Goal: Transaction & Acquisition: Purchase product/service

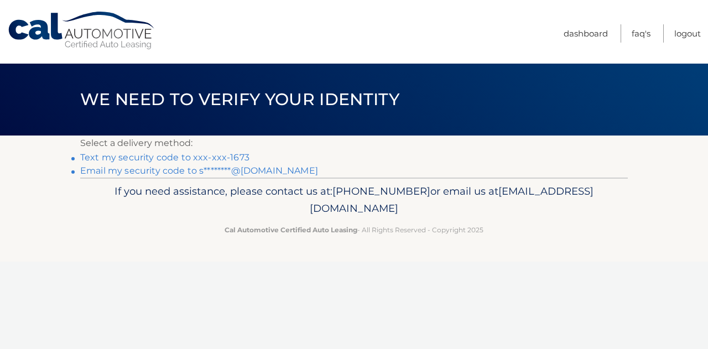
click at [204, 156] on link "Text my security code to xxx-xxx-1673" at bounding box center [164, 157] width 169 height 11
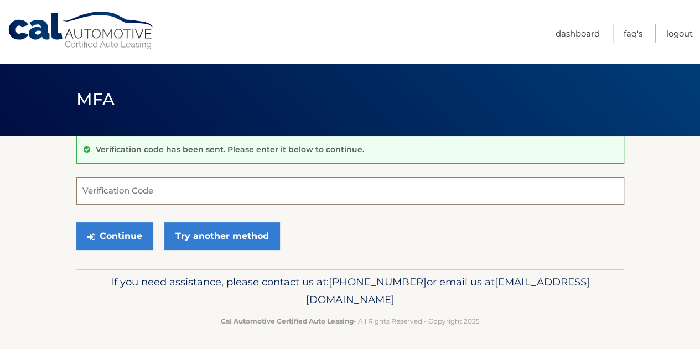
click at [201, 191] on input "Verification Code" at bounding box center [349, 191] width 547 height 28
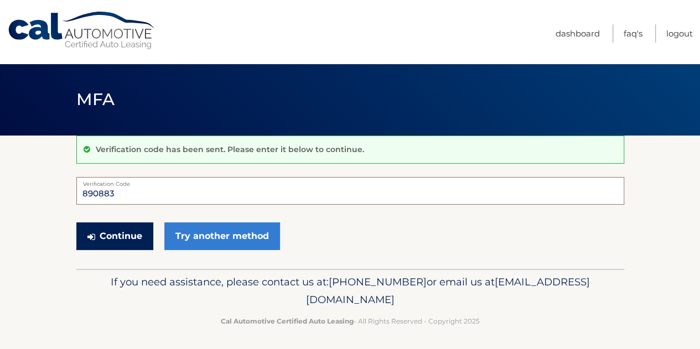
type input "890883"
click at [139, 232] on button "Continue" at bounding box center [114, 236] width 77 height 28
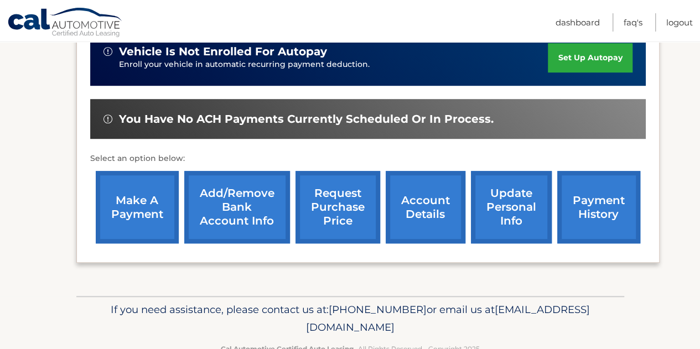
scroll to position [320, 0]
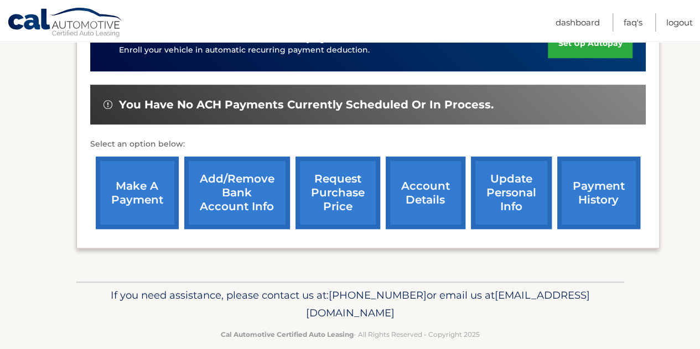
click at [142, 185] on link "make a payment" at bounding box center [137, 192] width 83 height 72
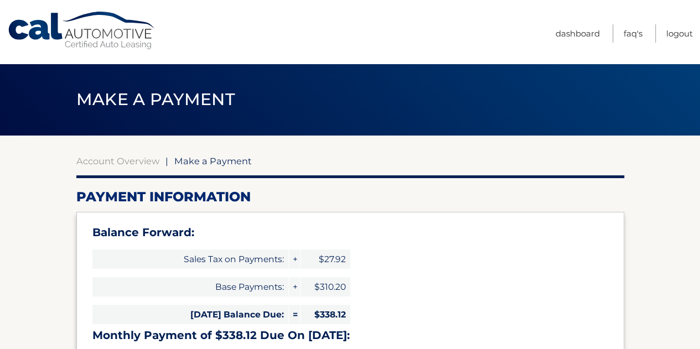
select select "M2Y0ZTM4YjAtYmY3Zi00YWQyLTk1MmUtMDM1ZTgyMWY5YzE4"
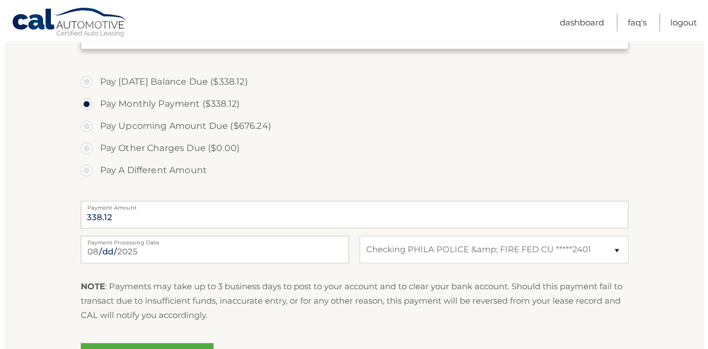
scroll to position [498, 0]
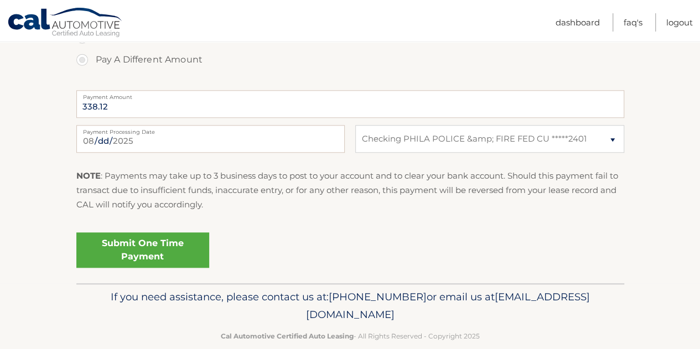
click at [141, 249] on link "Submit One Time Payment" at bounding box center [142, 249] width 133 height 35
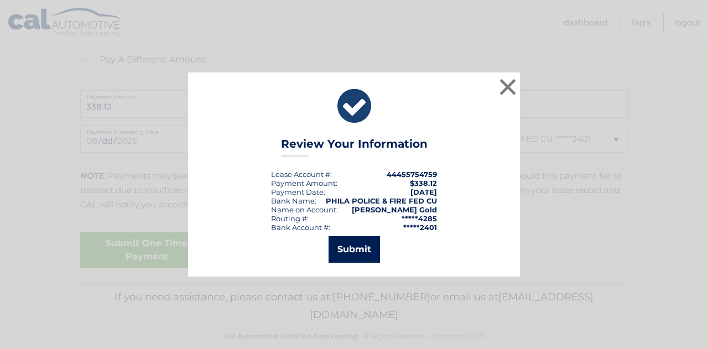
click at [338, 248] on button "Submit" at bounding box center [353, 249] width 51 height 27
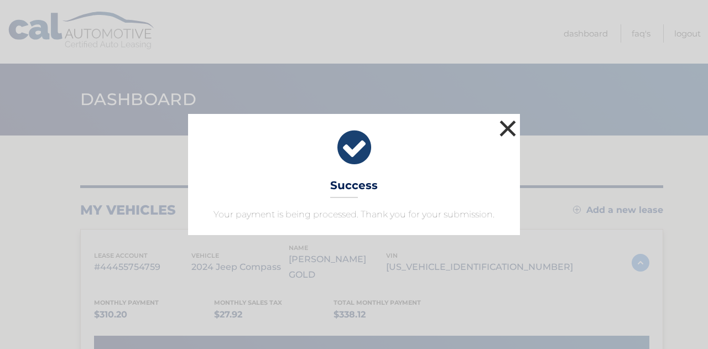
click at [507, 130] on button "×" at bounding box center [508, 128] width 22 height 22
